Goal: Task Accomplishment & Management: Complete application form

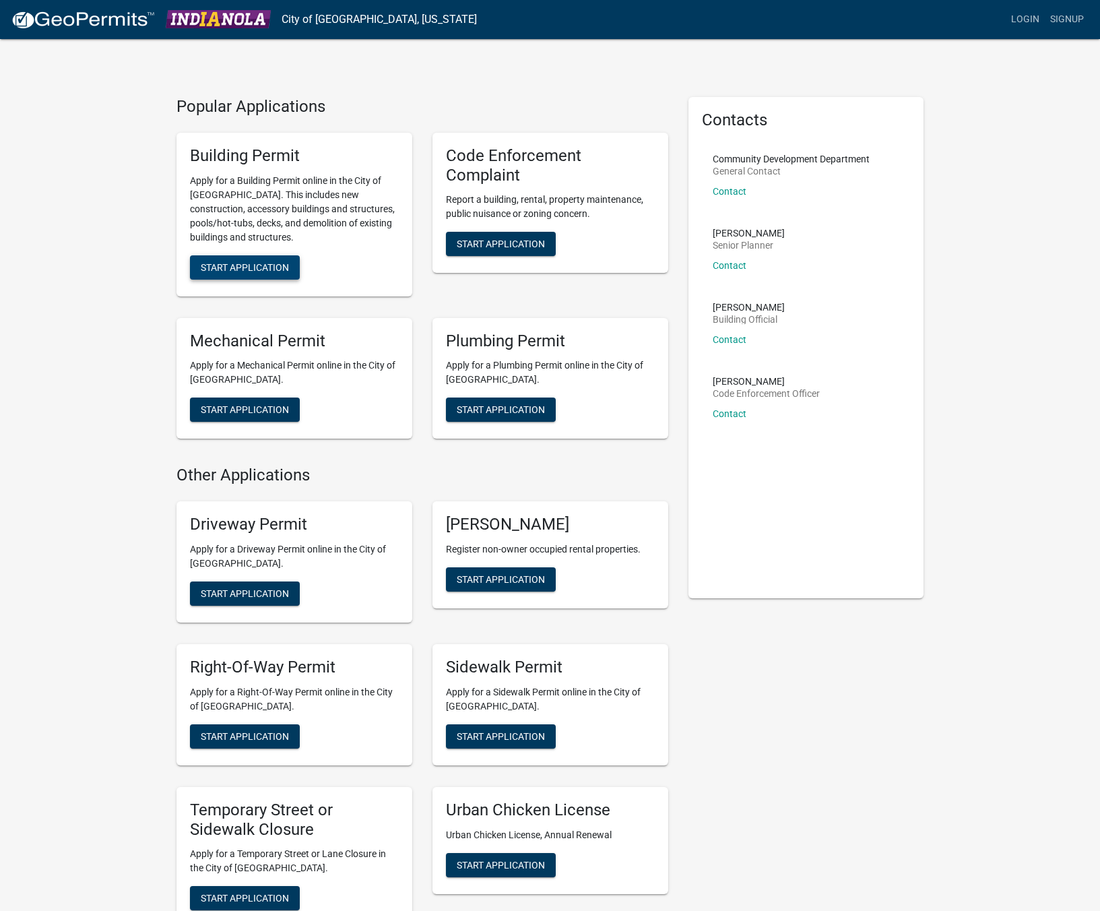
click at [265, 272] on span "Start Application" at bounding box center [245, 266] width 88 height 11
